Goal: Transaction & Acquisition: Purchase product/service

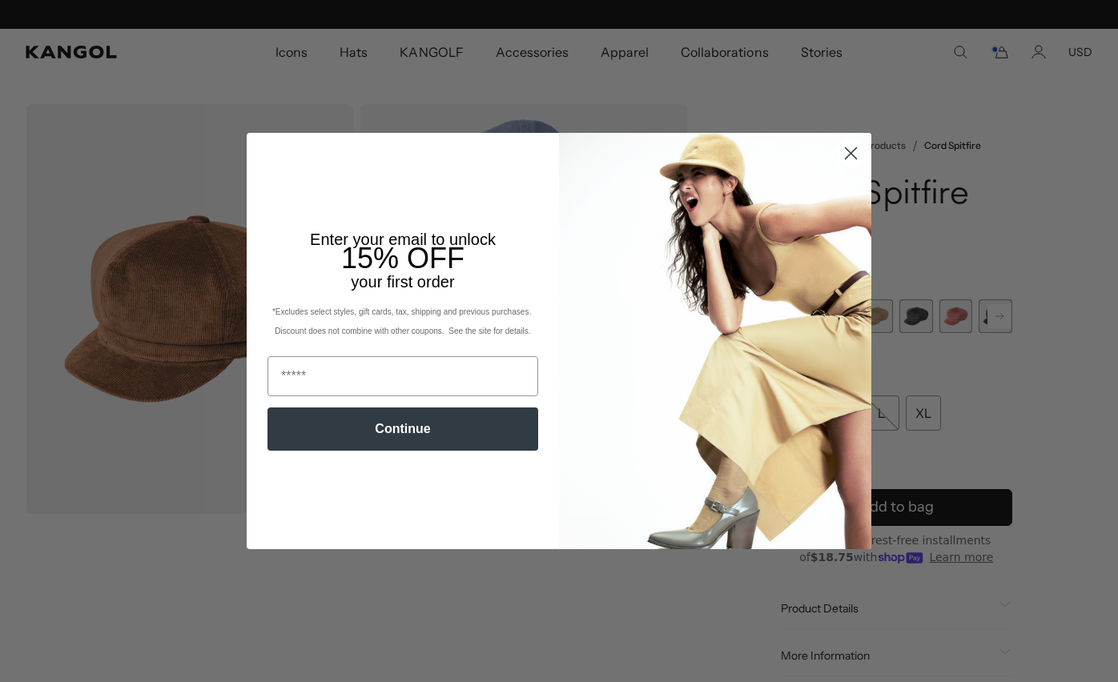
scroll to position [0, 330]
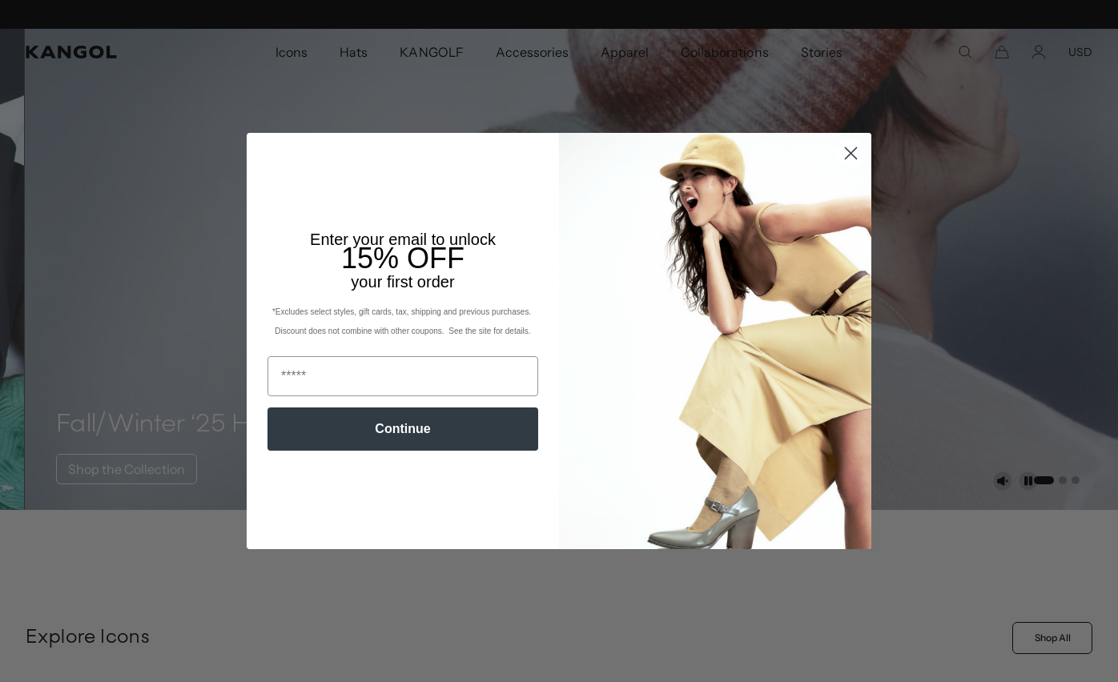
scroll to position [0, 330]
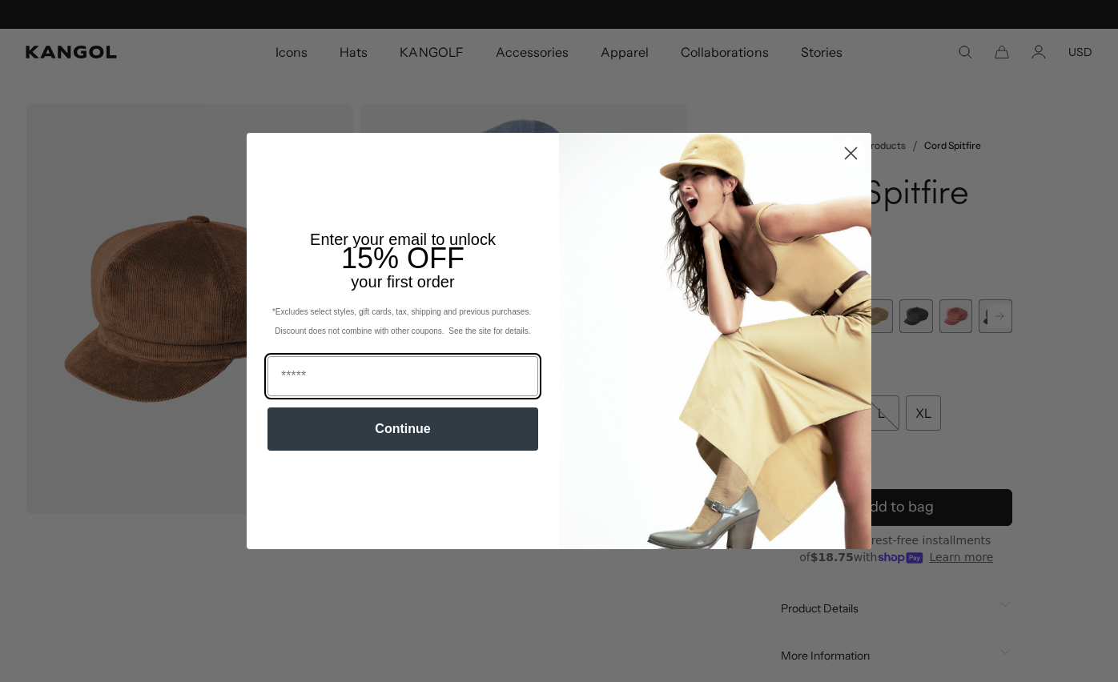
scroll to position [0, 330]
